Goal: Information Seeking & Learning: Learn about a topic

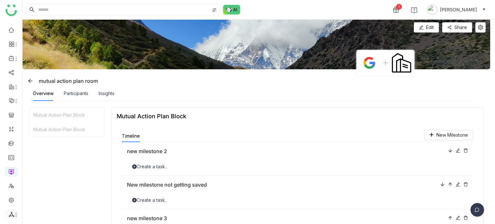
click at [12, 218] on li at bounding box center [11, 214] width 13 height 10
click at [14, 214] on icon at bounding box center [16, 214] width 5 height 5
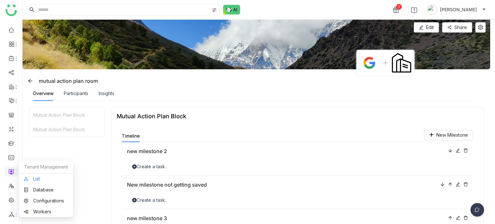
click at [53, 176] on link "List" at bounding box center [46, 178] width 44 height 5
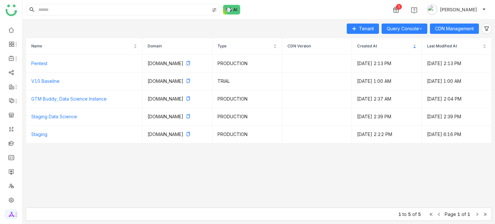
click at [467, 20] on div "Tenant Query Console CDN Management Name Domain Type CDN Version Created At Las…" at bounding box center [259, 122] width 472 height 204
click at [466, 29] on span "CDN Management" at bounding box center [454, 28] width 39 height 7
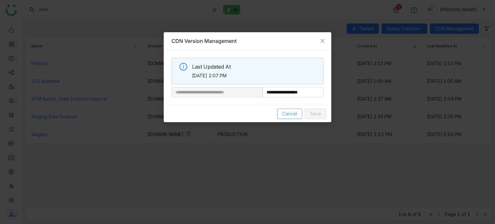
click at [297, 112] on span "Cancel" at bounding box center [289, 113] width 15 height 7
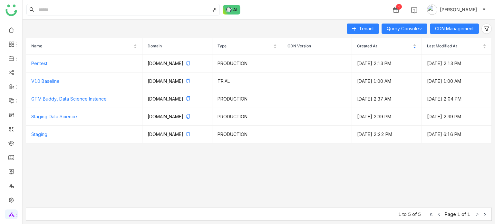
click at [334, 183] on nz-table "Name Domain Type CDN Version Created At Last Modified At Pentest [DOMAIN_NAME] …" at bounding box center [259, 123] width 466 height 170
click at [12, 140] on link at bounding box center [11, 142] width 6 height 5
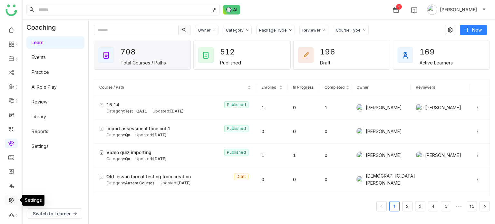
click at [13, 197] on link at bounding box center [11, 199] width 6 height 5
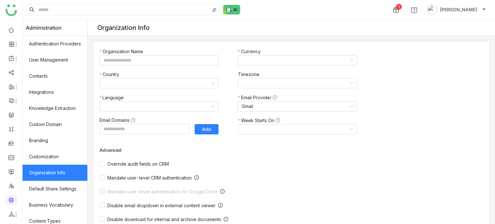
type input "*******"
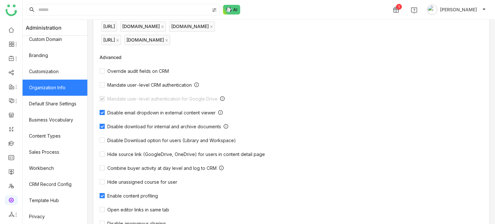
scroll to position [90, 0]
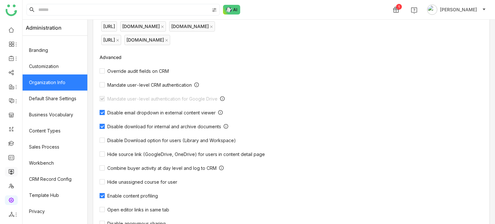
click at [13, 168] on link at bounding box center [11, 170] width 6 height 5
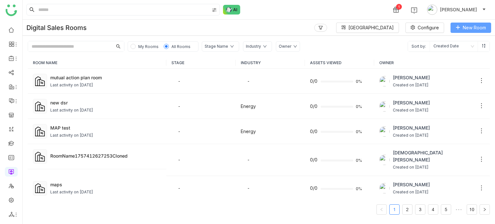
click at [470, 27] on span "New Room" at bounding box center [473, 27] width 23 height 7
click at [88, 86] on div "Last activity on [DATE]" at bounding box center [71, 85] width 43 height 6
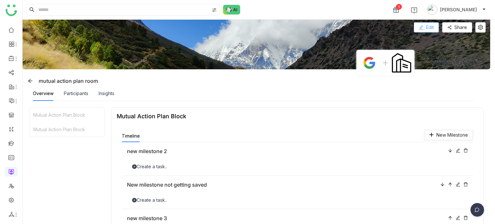
click at [430, 28] on span "Edit" at bounding box center [430, 27] width 8 height 7
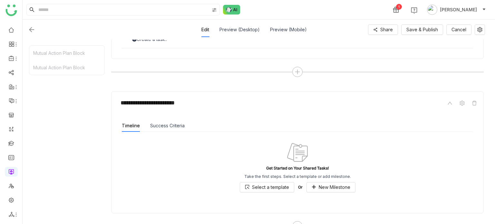
scroll to position [230, 0]
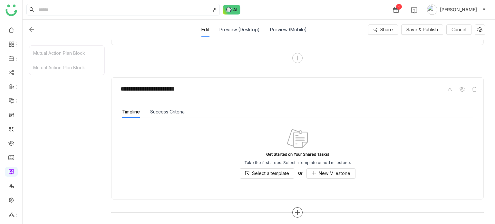
click at [295, 211] on icon at bounding box center [297, 212] width 6 height 6
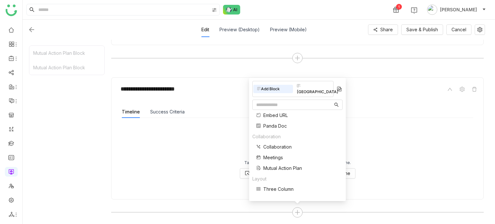
scroll to position [129, 0]
click at [88, 135] on div "Mutual Action Plan Block Mutual Action Plan Block" at bounding box center [67, 131] width 76 height 172
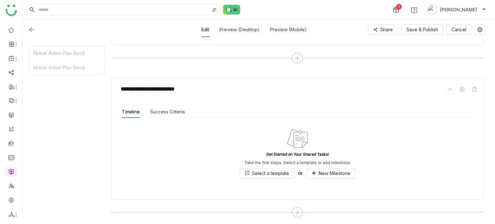
click at [325, 178] on div "Get Started on Your Shared Tasks! Take the first steps. Select a template or ad…" at bounding box center [297, 153] width 351 height 71
click at [337, 171] on span "New Milestone" at bounding box center [334, 173] width 32 height 7
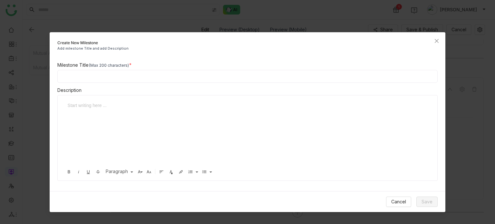
click at [162, 114] on div at bounding box center [245, 134] width 362 height 64
click at [172, 174] on icon "button" at bounding box center [170, 171] width 5 height 5
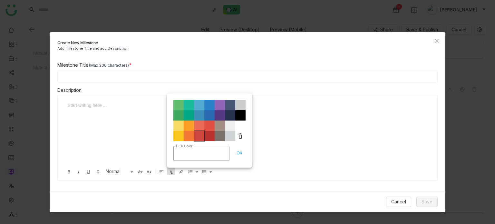
click at [197, 134] on span "Color#D14841" at bounding box center [199, 136] width 10 height 10
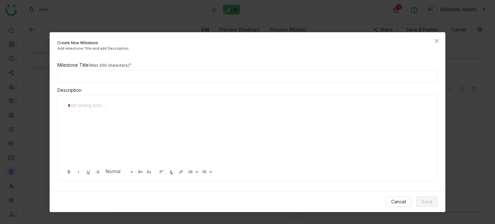
click at [127, 102] on div "*" at bounding box center [243, 105] width 350 height 7
click at [217, 71] on div "Milestone Title (Max 200 characters)" at bounding box center [247, 72] width 380 height 21
click at [217, 76] on input at bounding box center [247, 76] width 380 height 13
type input "*"
click at [430, 199] on span "Save" at bounding box center [426, 201] width 11 height 7
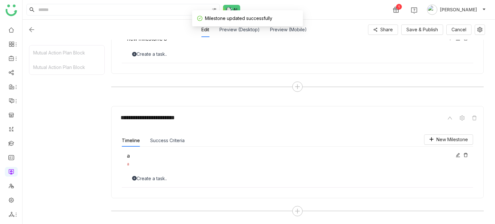
scroll to position [200, 0]
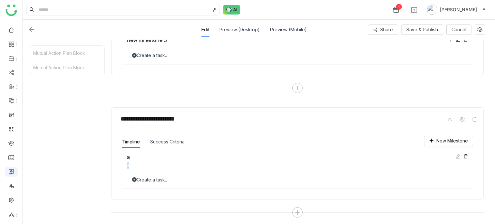
drag, startPoint x: 130, startPoint y: 164, endPoint x: 119, endPoint y: 166, distance: 11.0
click at [120, 166] on div "New Milestone Timeline Success Criteria a a Create a task.." at bounding box center [297, 161] width 361 height 63
click at [413, 118] on div "**********" at bounding box center [297, 119] width 361 height 12
click at [434, 34] on button "Save & Publish" at bounding box center [422, 29] width 42 height 10
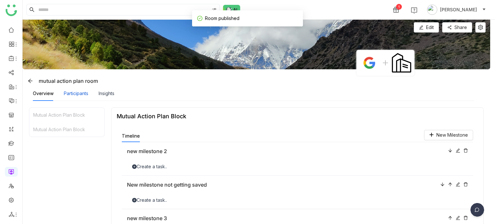
click at [77, 91] on div "Participants" at bounding box center [76, 93] width 24 height 7
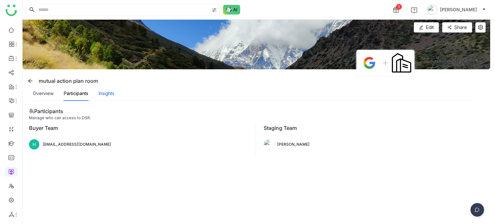
click at [105, 95] on div "Insights" at bounding box center [107, 93] width 16 height 7
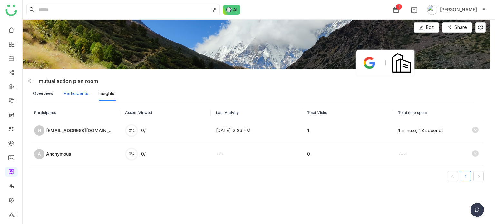
click at [78, 93] on div "Participants" at bounding box center [76, 93] width 24 height 7
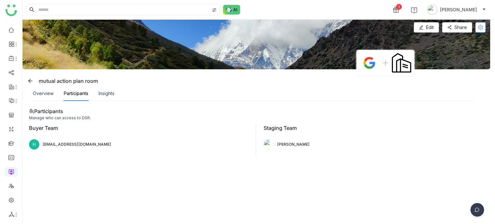
click at [482, 27] on icon at bounding box center [480, 27] width 10 height 5
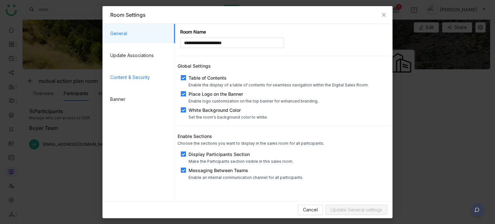
click at [122, 73] on span "Content & Security" at bounding box center [140, 77] width 60 height 19
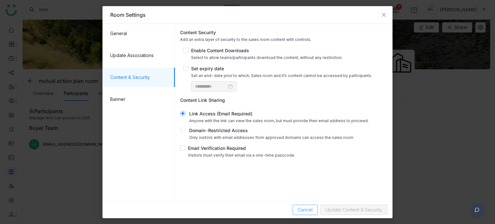
click at [299, 205] on button "Cancel" at bounding box center [304, 209] width 25 height 10
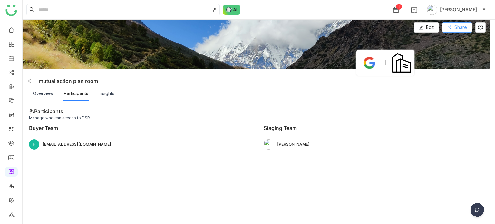
click at [450, 30] on button "Share" at bounding box center [457, 27] width 30 height 10
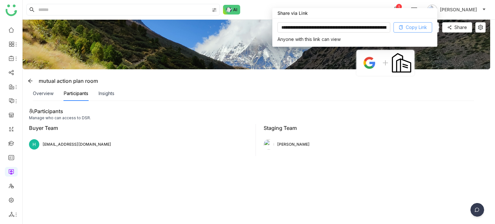
click at [413, 31] on button "Copy Link" at bounding box center [412, 27] width 39 height 10
click at [263, 14] on div "1 [PERSON_NAME]" at bounding box center [259, 9] width 472 height 19
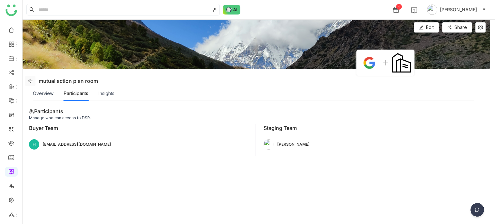
click at [30, 80] on icon at bounding box center [30, 81] width 4 height 4
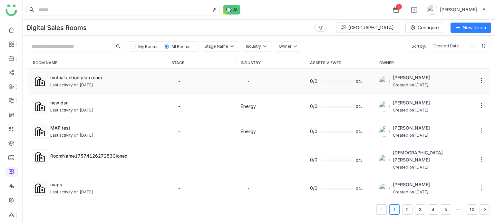
click at [93, 82] on div "Last activity on [DATE]" at bounding box center [71, 85] width 43 height 6
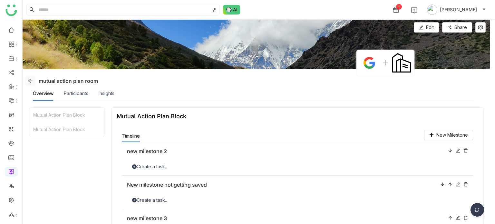
click at [30, 81] on icon at bounding box center [30, 80] width 5 height 5
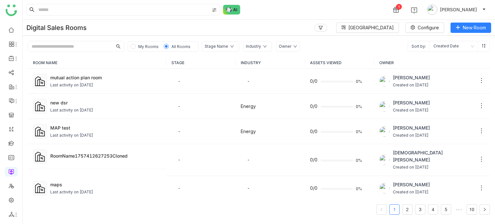
click at [283, 15] on div "1 [PERSON_NAME]" at bounding box center [259, 9] width 472 height 19
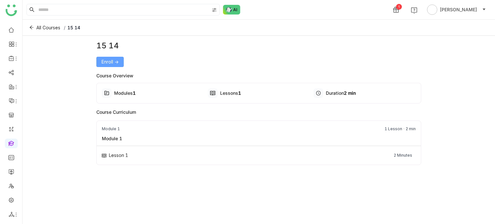
click at [118, 63] on span "Enroll ->" at bounding box center [109, 61] width 17 height 7
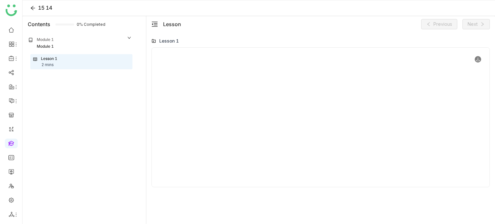
click at [478, 59] on icon at bounding box center [477, 59] width 5 height 5
